Goal: Task Accomplishment & Management: Use online tool/utility

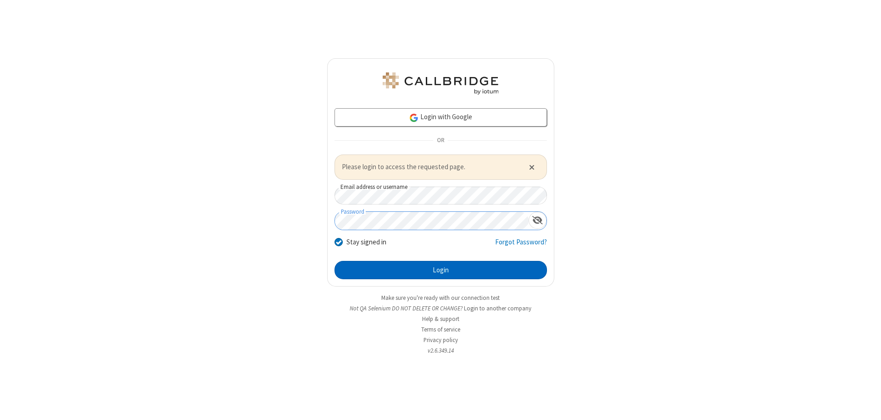
click at [440, 270] on button "Login" at bounding box center [440, 270] width 212 height 18
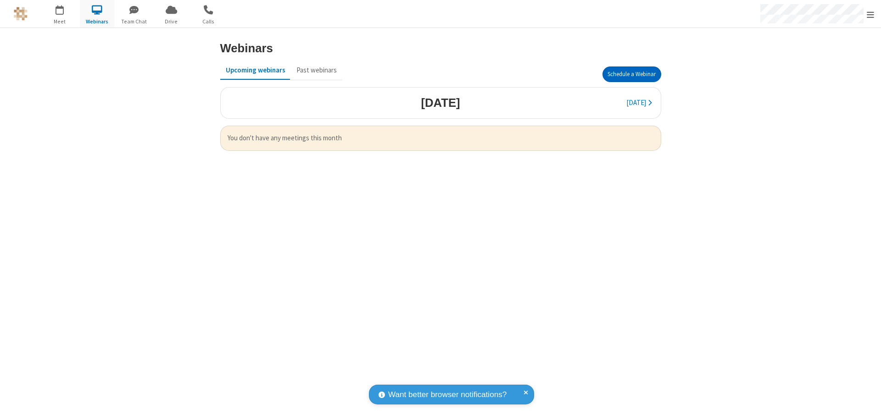
click at [631, 74] on button "Schedule a Webinar" at bounding box center [631, 75] width 59 height 16
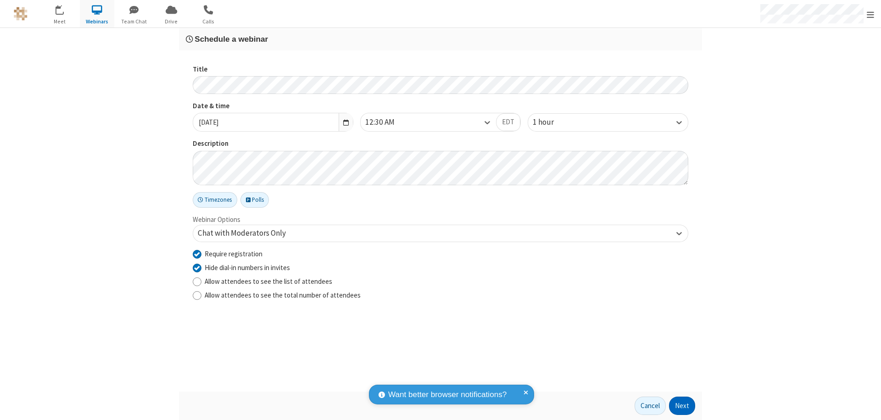
click at [682, 406] on button "Next" at bounding box center [682, 406] width 26 height 18
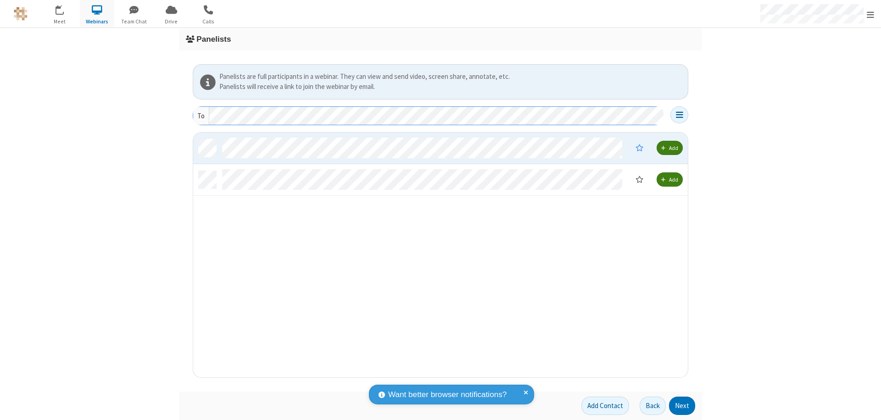
scroll to position [238, 488]
click at [682, 406] on button "Next" at bounding box center [682, 406] width 26 height 18
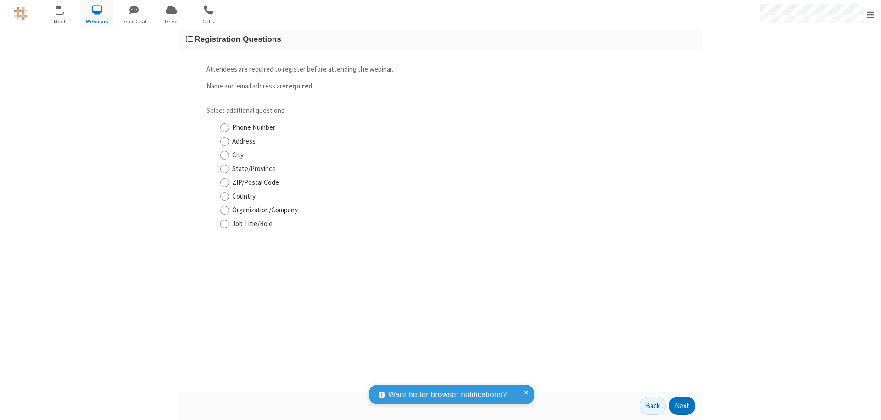
click at [224, 128] on input "Phone Number" at bounding box center [224, 128] width 9 height 10
checkbox input "true"
click at [682, 406] on button "Next" at bounding box center [682, 406] width 26 height 18
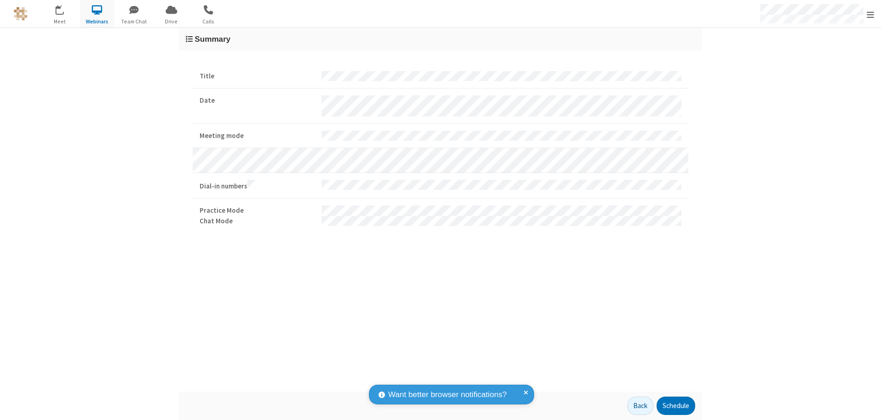
click at [675, 406] on button "Schedule" at bounding box center [675, 406] width 39 height 18
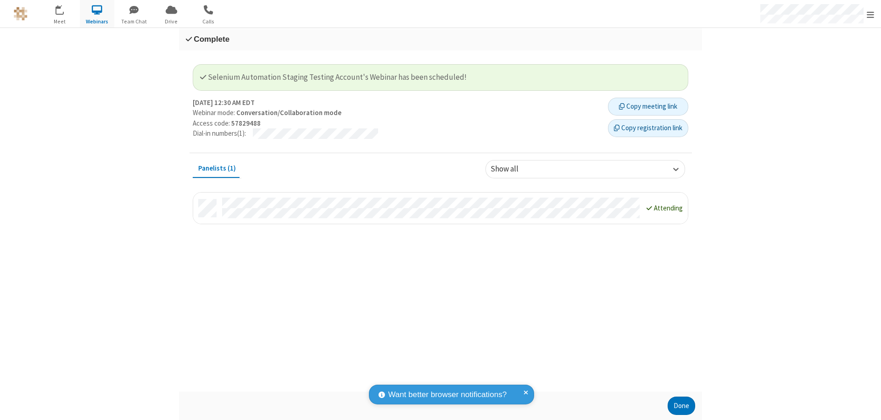
click at [648, 128] on button "Copy registration link" at bounding box center [648, 128] width 80 height 18
click at [681, 406] on button "Done" at bounding box center [682, 406] width 28 height 18
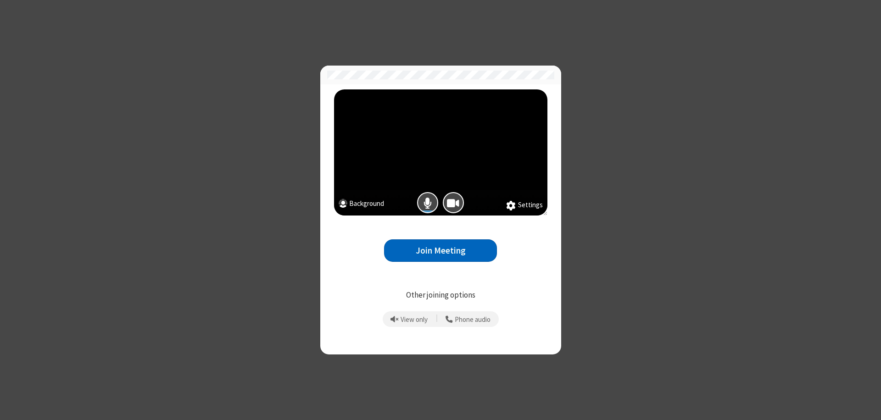
click at [440, 250] on button "Join Meeting" at bounding box center [440, 250] width 113 height 22
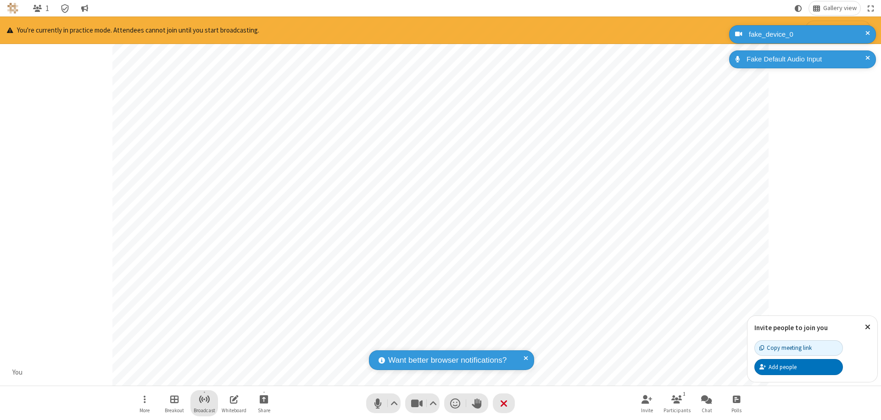
click at [204, 399] on span "Start broadcast" at bounding box center [204, 399] width 11 height 11
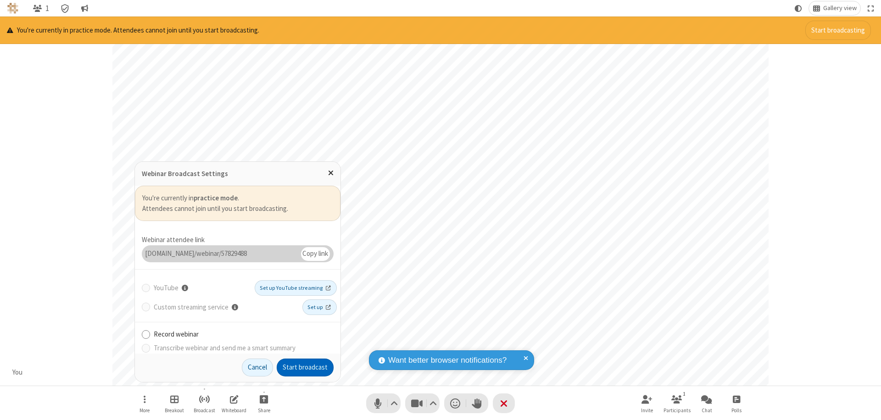
click at [305, 367] on button "Start broadcast" at bounding box center [305, 368] width 57 height 18
